Goal: Find specific fact: Find specific fact

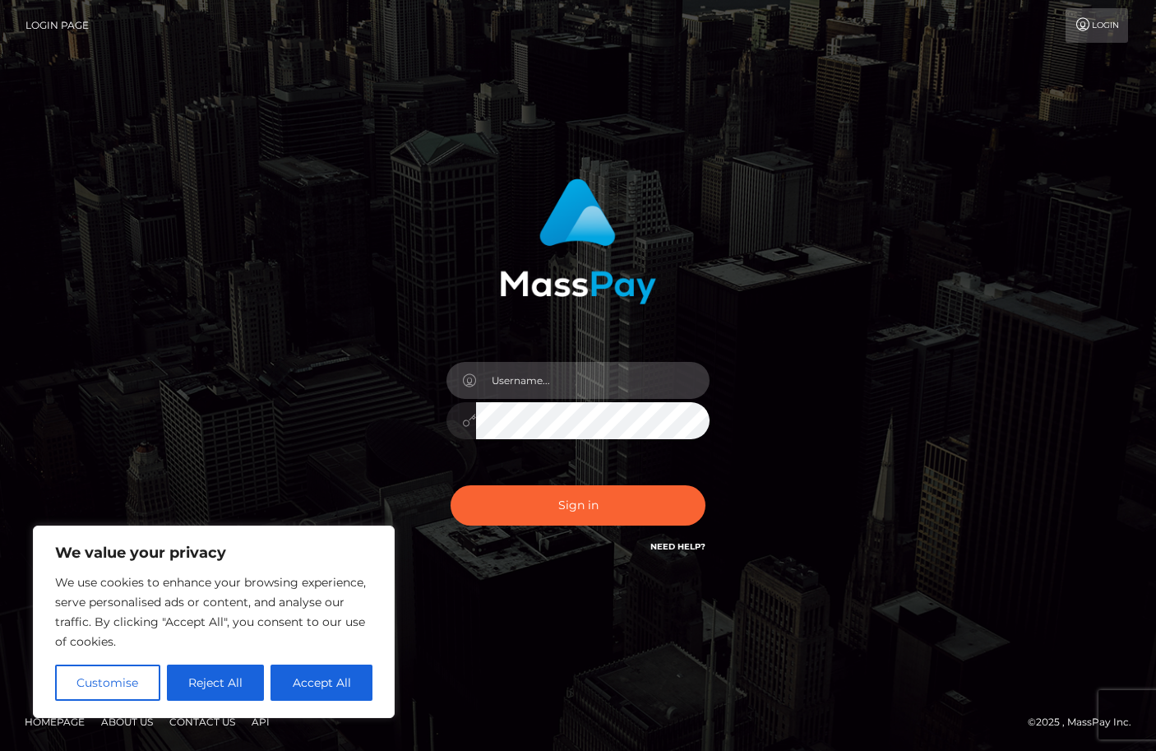
click at [565, 377] on input "text" at bounding box center [593, 380] width 234 height 37
type input "duquesne.rahm"
click at [451, 485] on button "Sign in" at bounding box center [578, 505] width 255 height 40
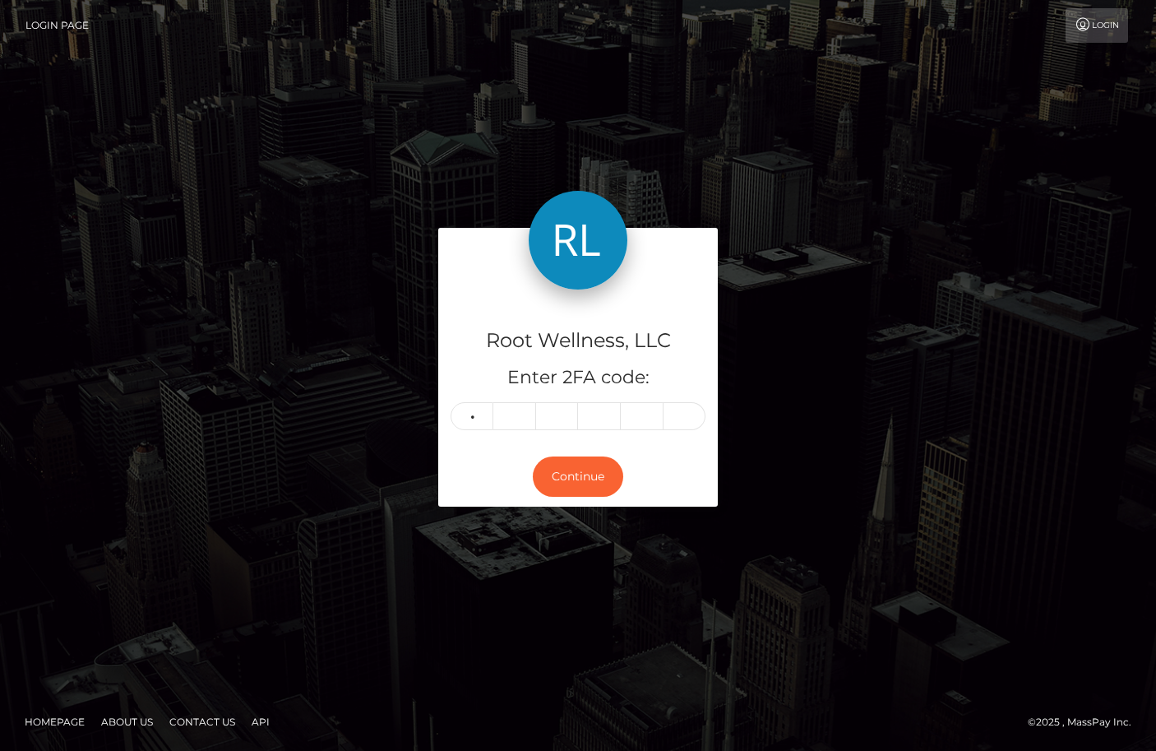
type input "1"
type input "7"
type input "6"
type input "9"
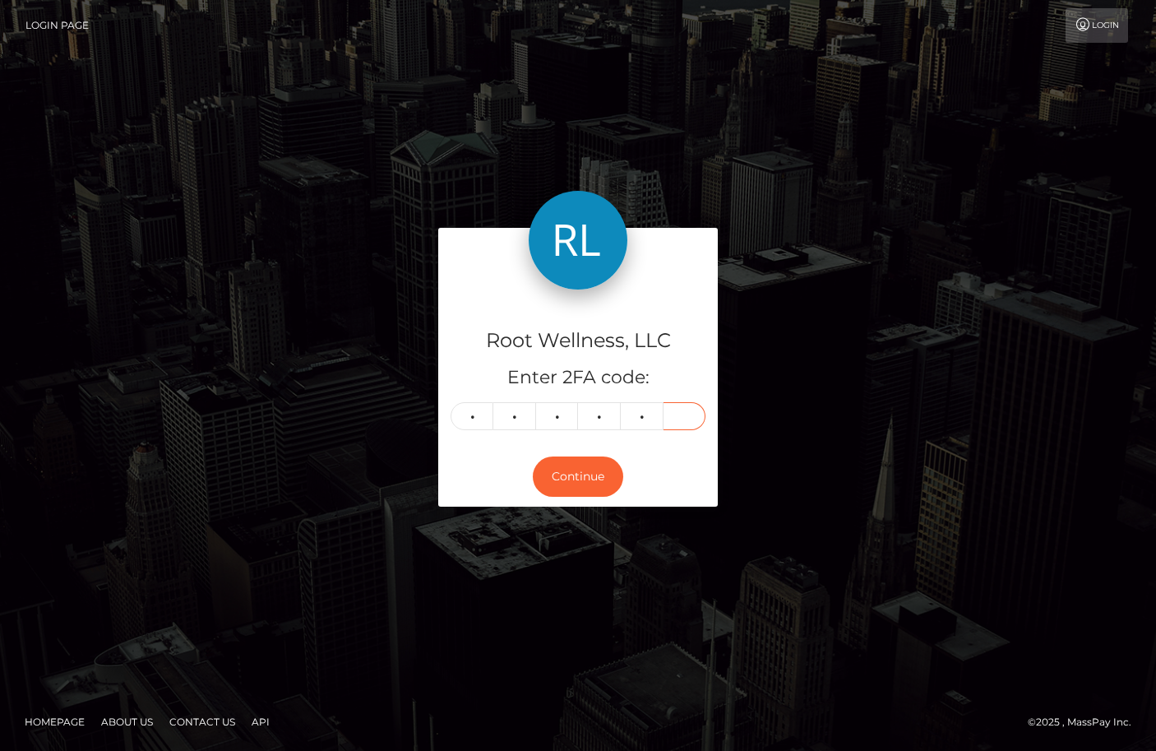
type input "6"
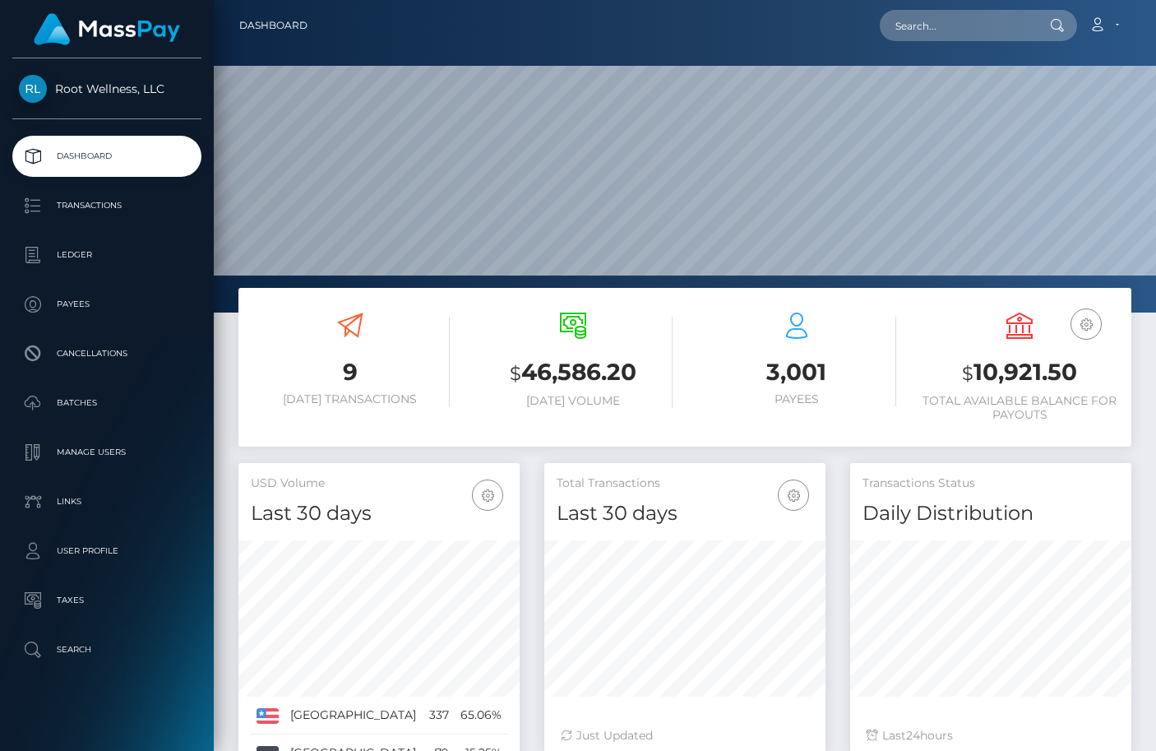
scroll to position [291, 281]
click at [973, 27] on input "text" at bounding box center [957, 25] width 155 height 31
paste input "484670"
drag, startPoint x: 969, startPoint y: 26, endPoint x: 868, endPoint y: 12, distance: 102.2
click at [868, 12] on div "484670 Loading... Loading... Account Edit Profile Logout" at bounding box center [726, 25] width 810 height 35
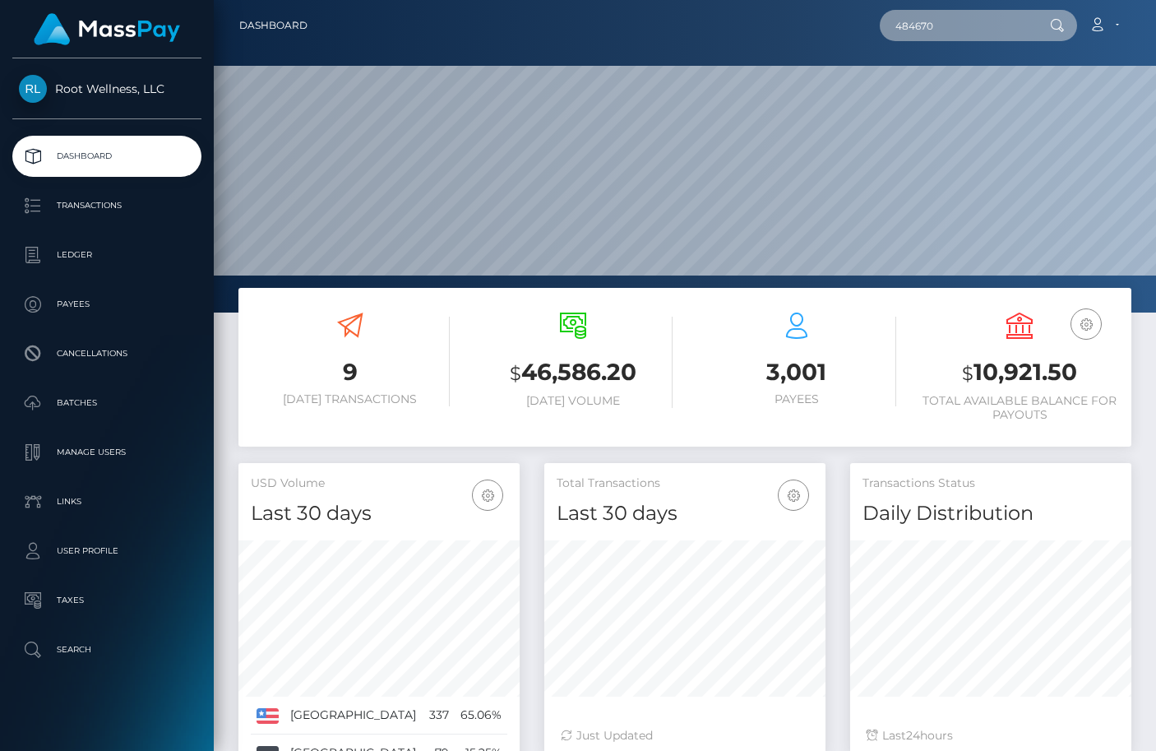
paste input "schlundine@web.de"
type input "schlundine@web.de"
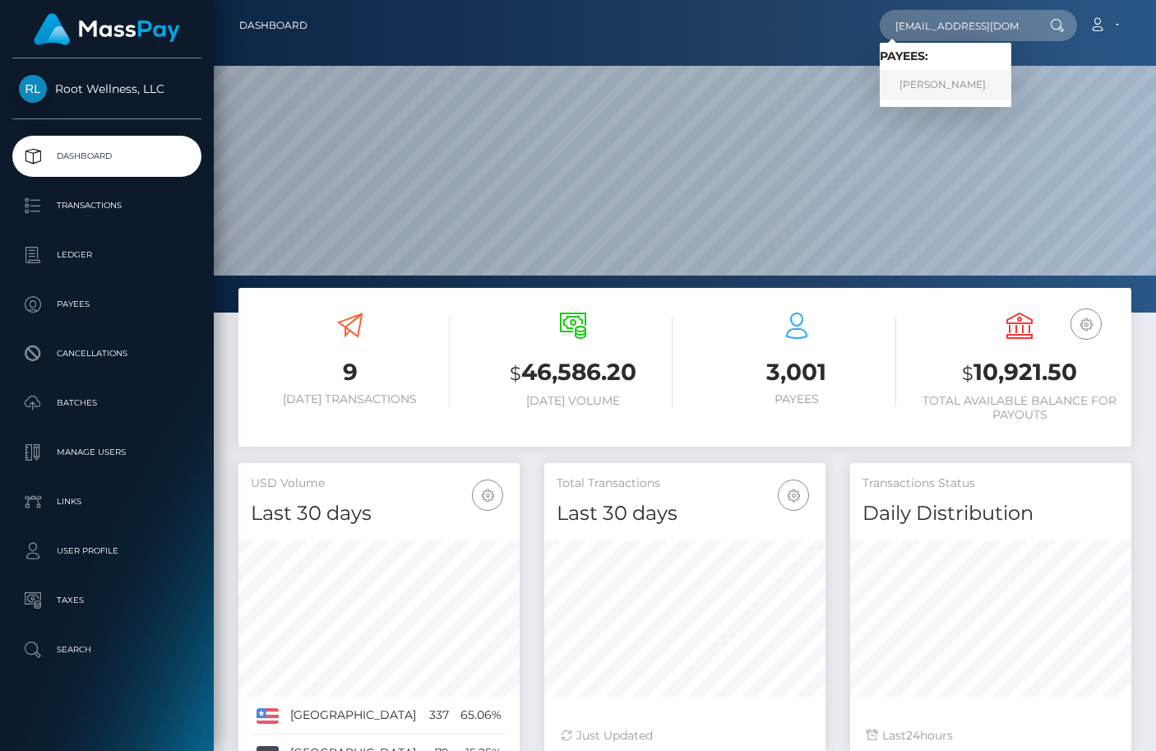
click at [956, 88] on link "Nicole Speth" at bounding box center [946, 85] width 132 height 30
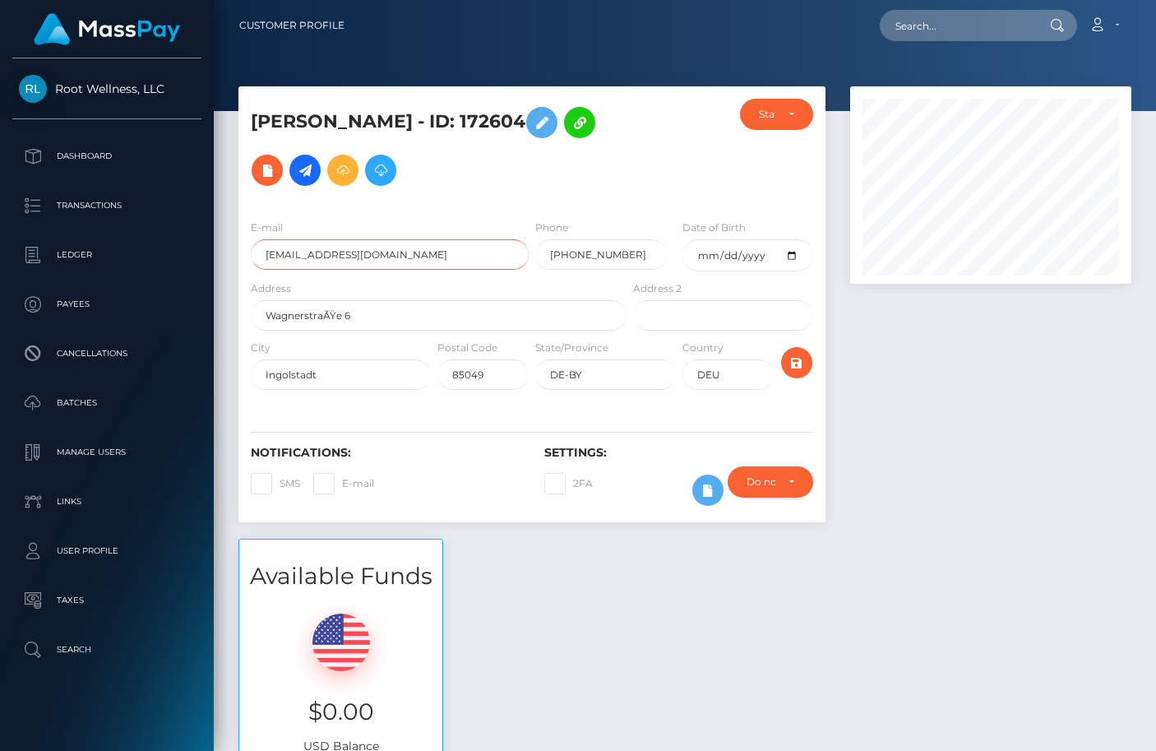
drag, startPoint x: 382, startPoint y: 252, endPoint x: 245, endPoint y: 252, distance: 136.5
click at [245, 252] on div "E-mail schlundine@web.de" at bounding box center [386, 249] width 294 height 61
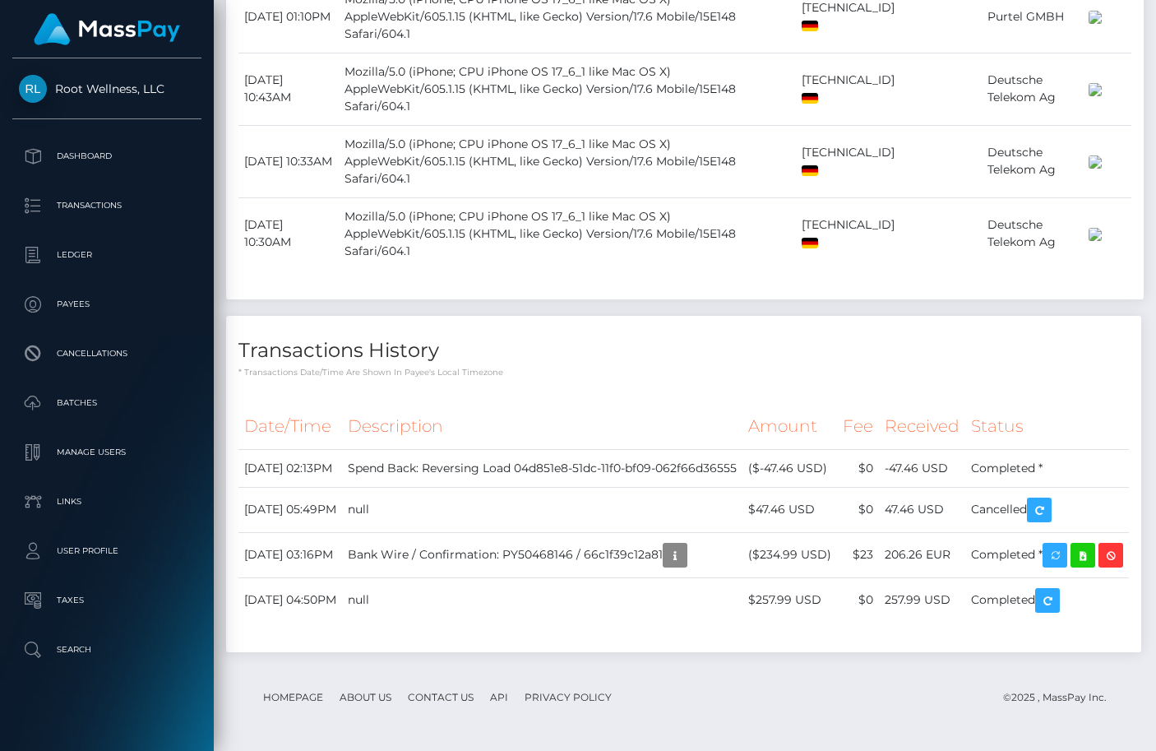
scroll to position [1323, 0]
drag, startPoint x: 899, startPoint y: 483, endPoint x: 929, endPoint y: 484, distance: 29.6
click at [929, 487] on td "47.46 USD" at bounding box center [922, 509] width 86 height 45
copy td "47.46"
